Goal: Information Seeking & Learning: Learn about a topic

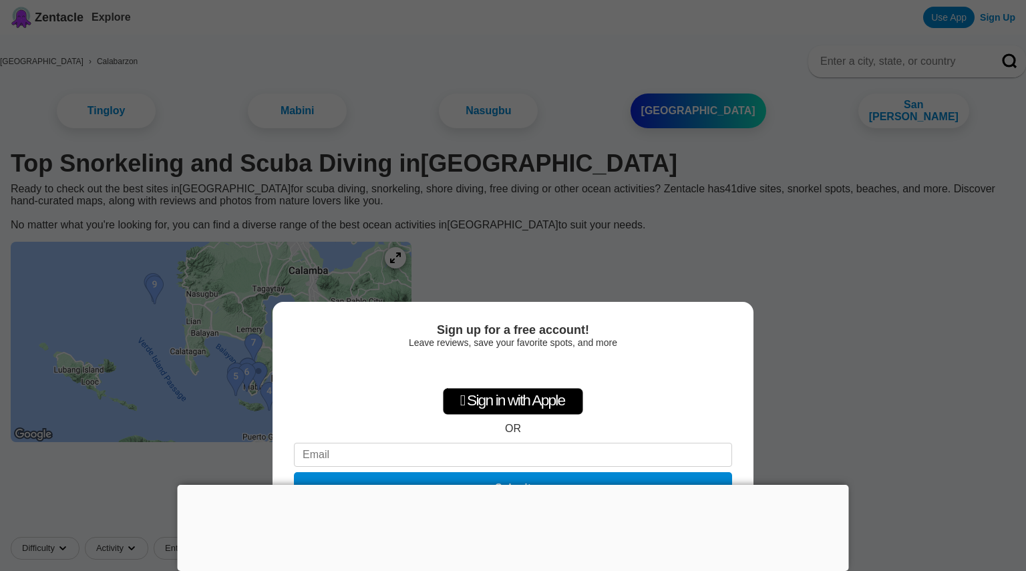
click at [518, 485] on div at bounding box center [513, 485] width 671 height 0
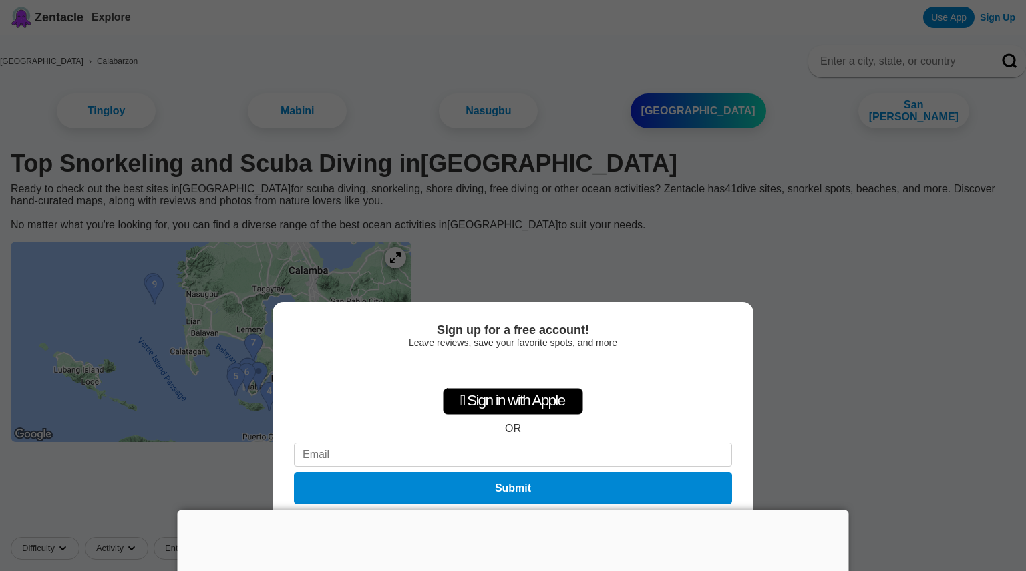
click at [877, 306] on div "Sign up for a free account! Leave reviews, save your favorite spots, and more …" at bounding box center [513, 285] width 1026 height 571
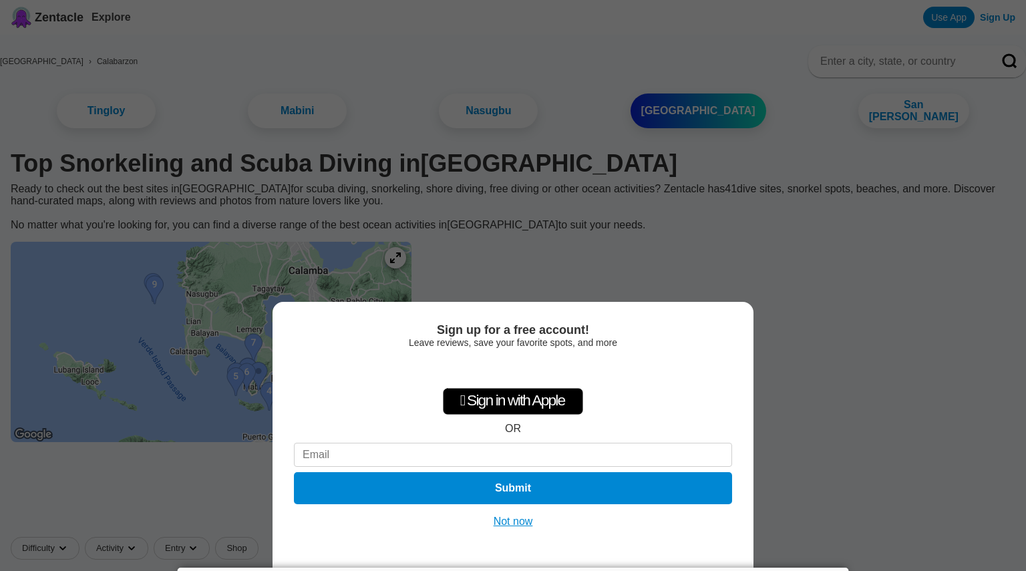
click at [519, 522] on button "Not now" at bounding box center [513, 521] width 47 height 13
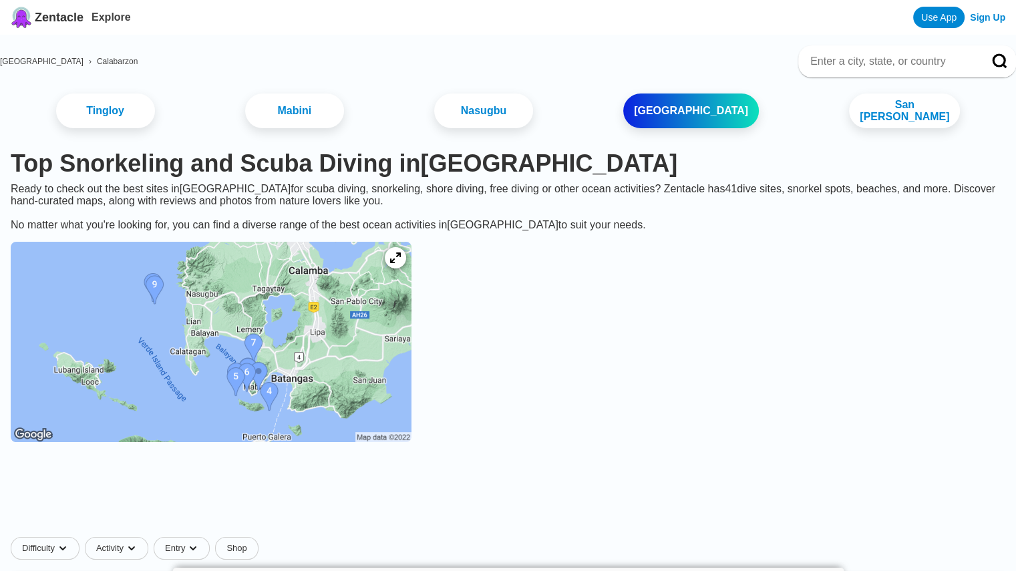
click at [200, 285] on img at bounding box center [211, 342] width 401 height 200
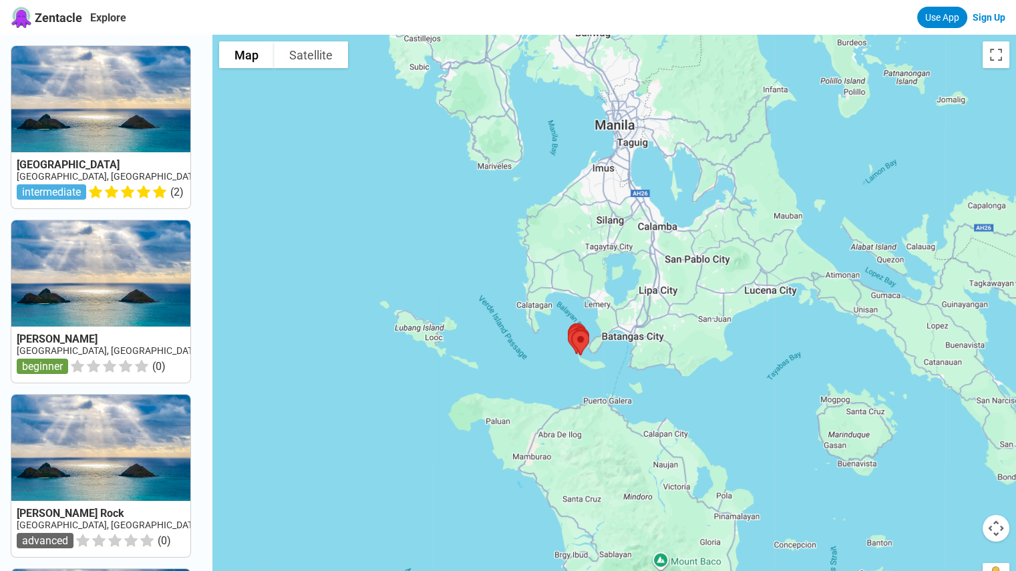
drag, startPoint x: 522, startPoint y: 207, endPoint x: 482, endPoint y: 230, distance: 46.4
click at [464, 219] on div at bounding box center [614, 320] width 804 height 571
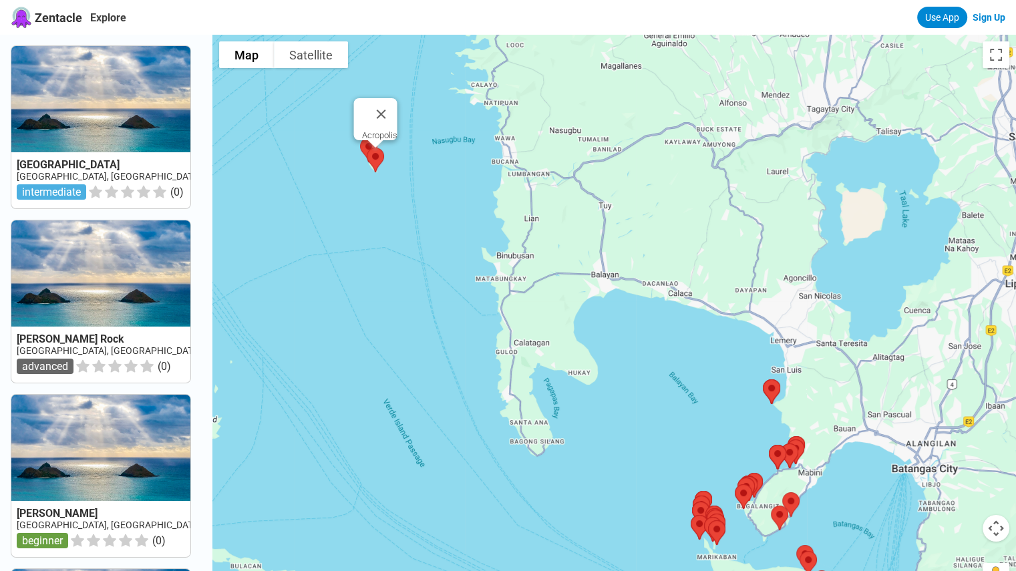
click at [381, 159] on img at bounding box center [375, 159] width 28 height 35
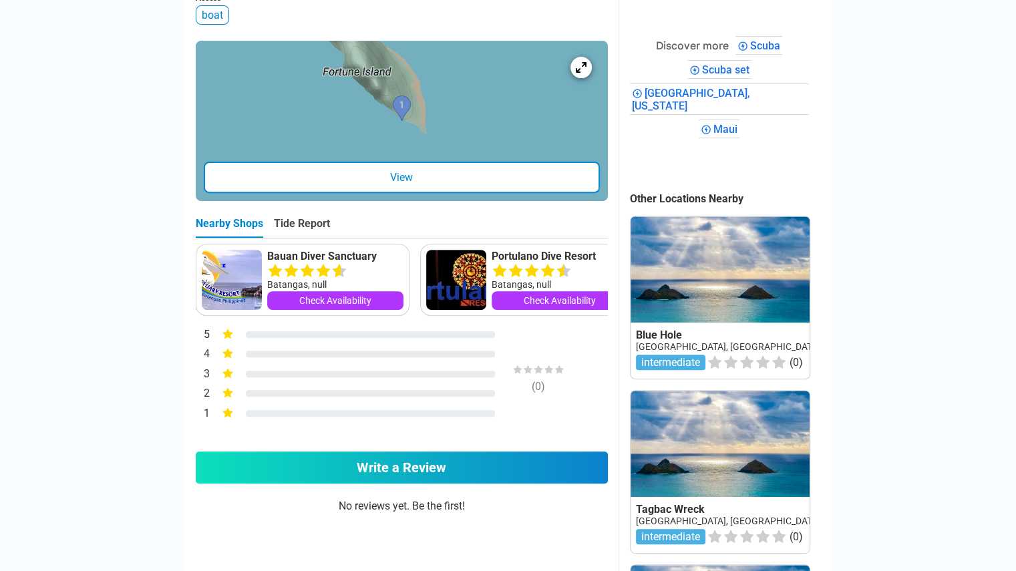
scroll to position [468, 0]
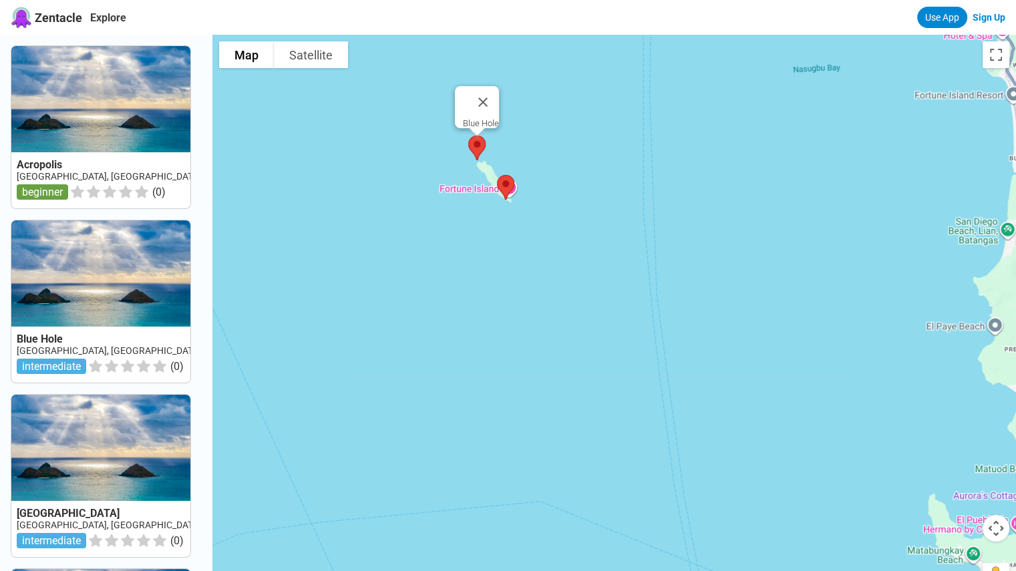
click at [482, 141] on img at bounding box center [477, 147] width 28 height 35
